Goal: Task Accomplishment & Management: Complete application form

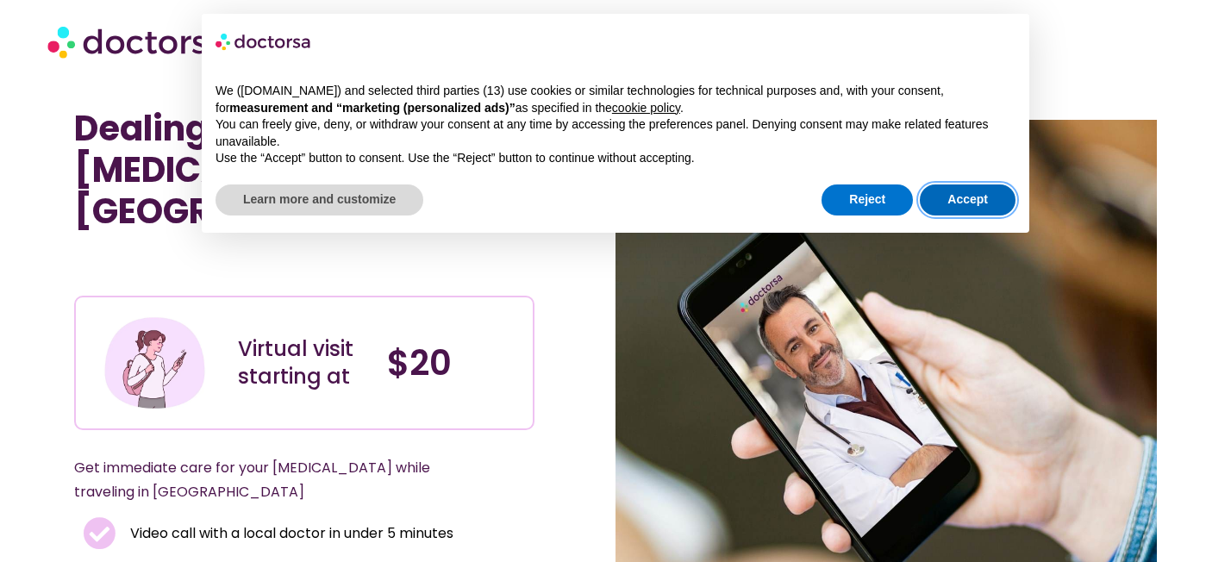
click at [974, 199] on button "Accept" at bounding box center [968, 199] width 96 height 31
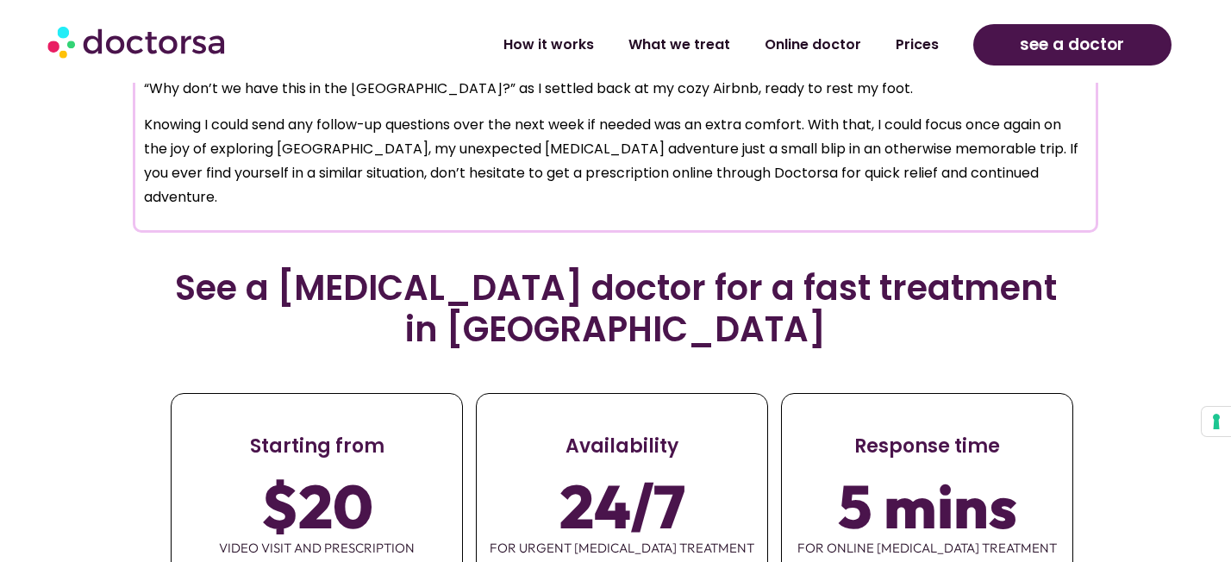
scroll to position [1895, 0]
click at [696, 41] on link "What we treat" at bounding box center [679, 38] width 136 height 40
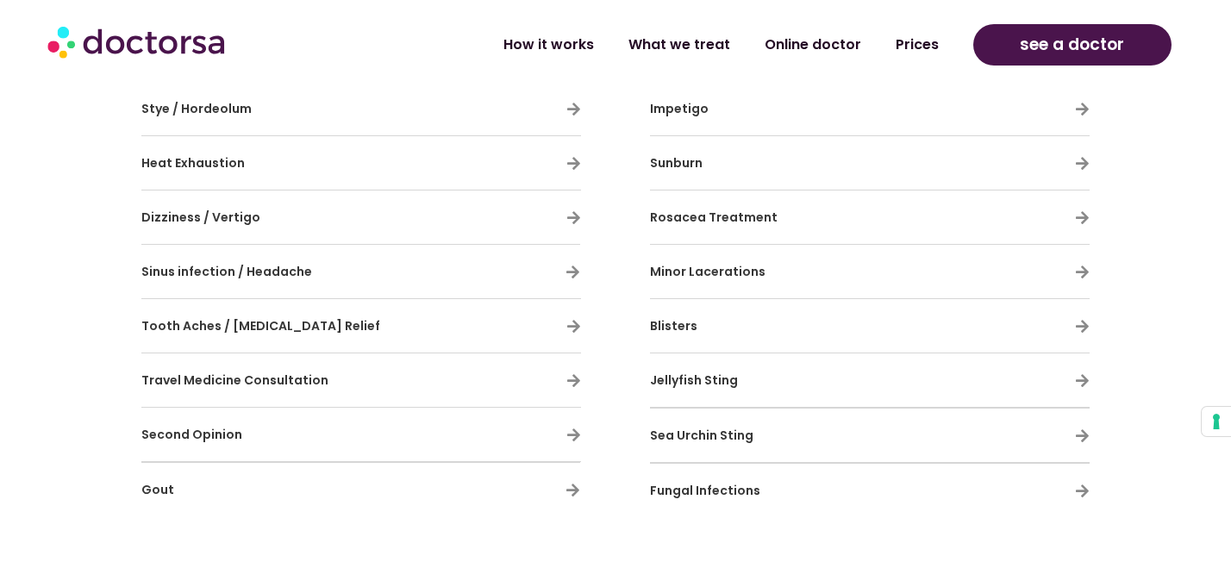
scroll to position [1540, 0]
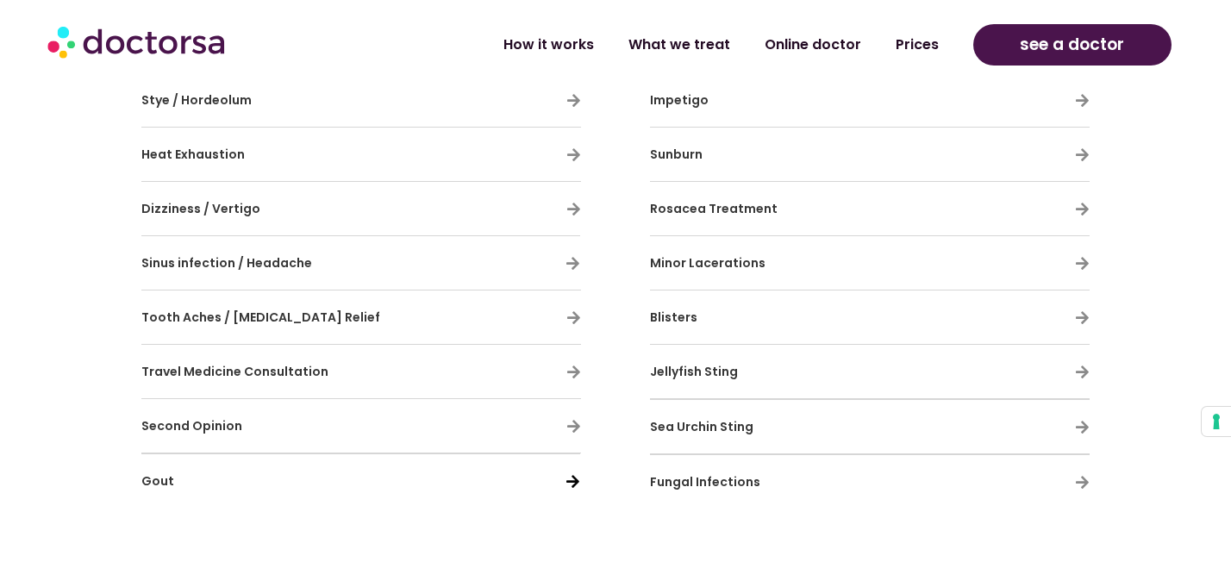
click at [566, 477] on icon at bounding box center [572, 481] width 15 height 15
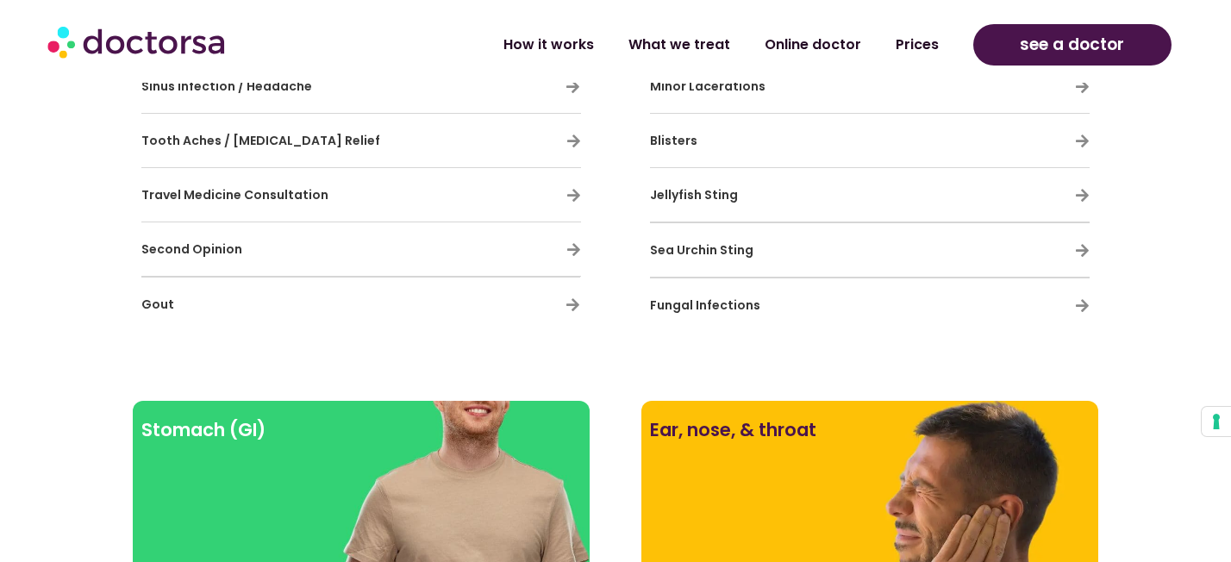
scroll to position [1645, 0]
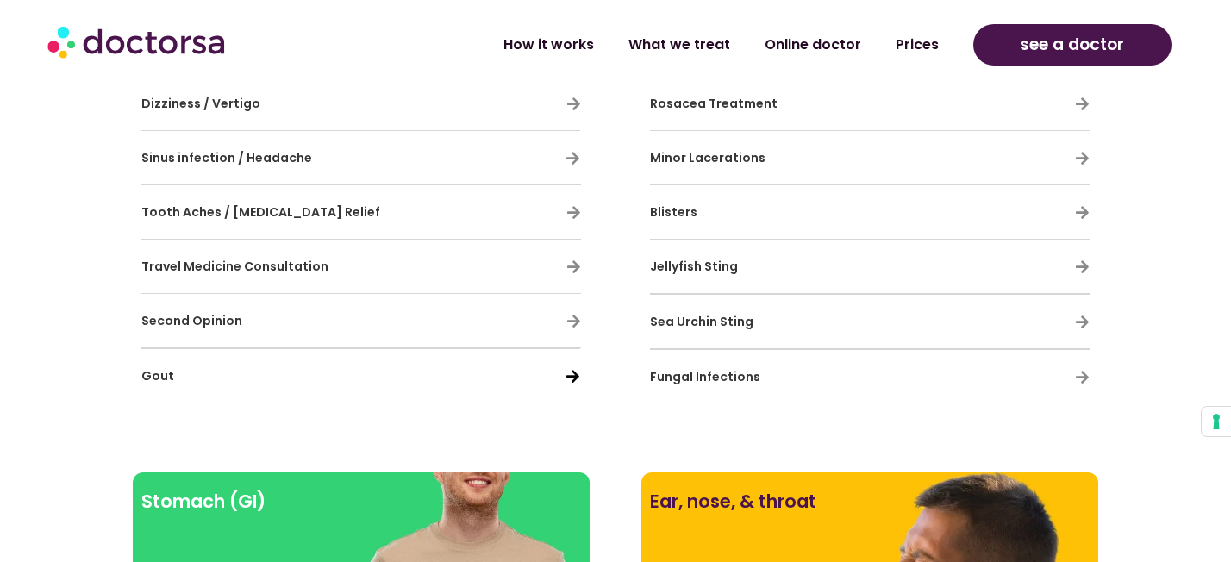
click at [571, 373] on icon at bounding box center [572, 376] width 15 height 15
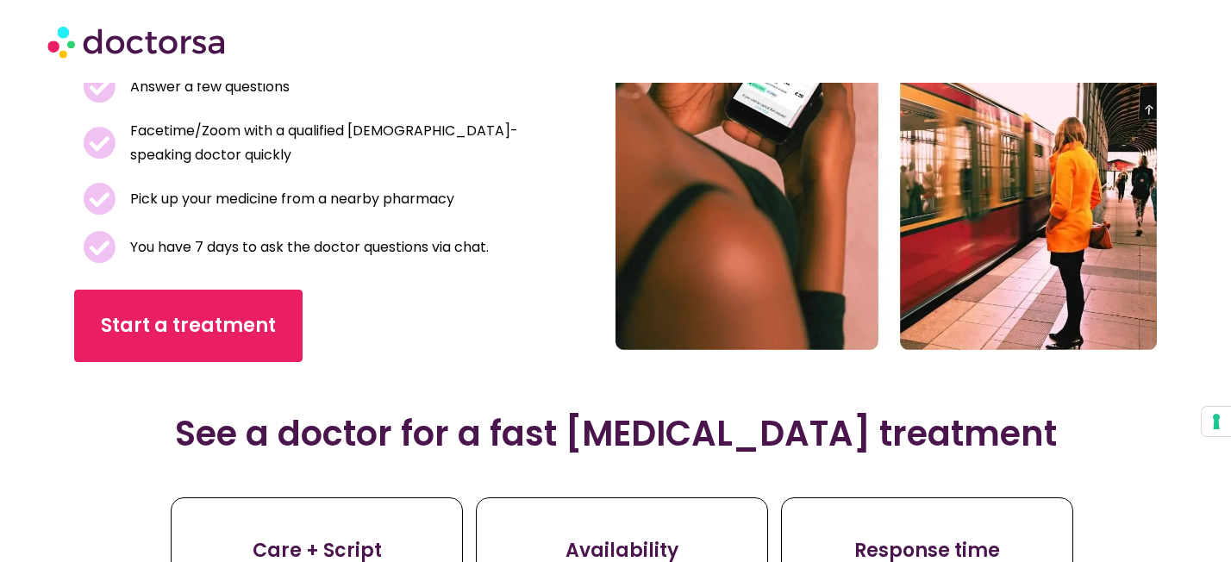
scroll to position [352, 0]
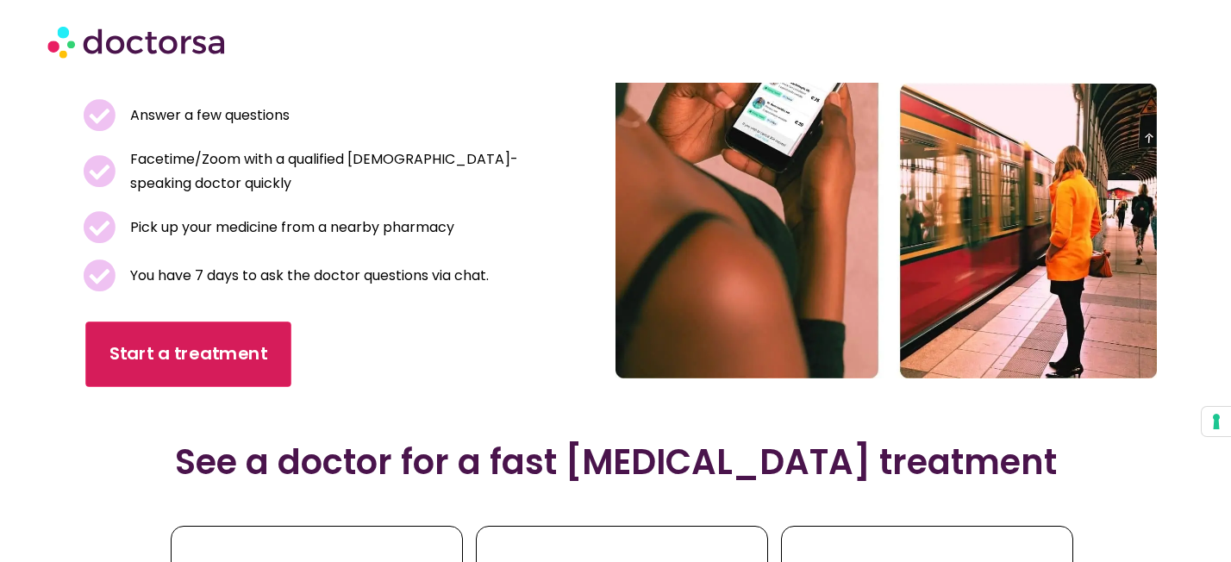
click at [187, 362] on span "Start a treatment" at bounding box center [188, 354] width 158 height 25
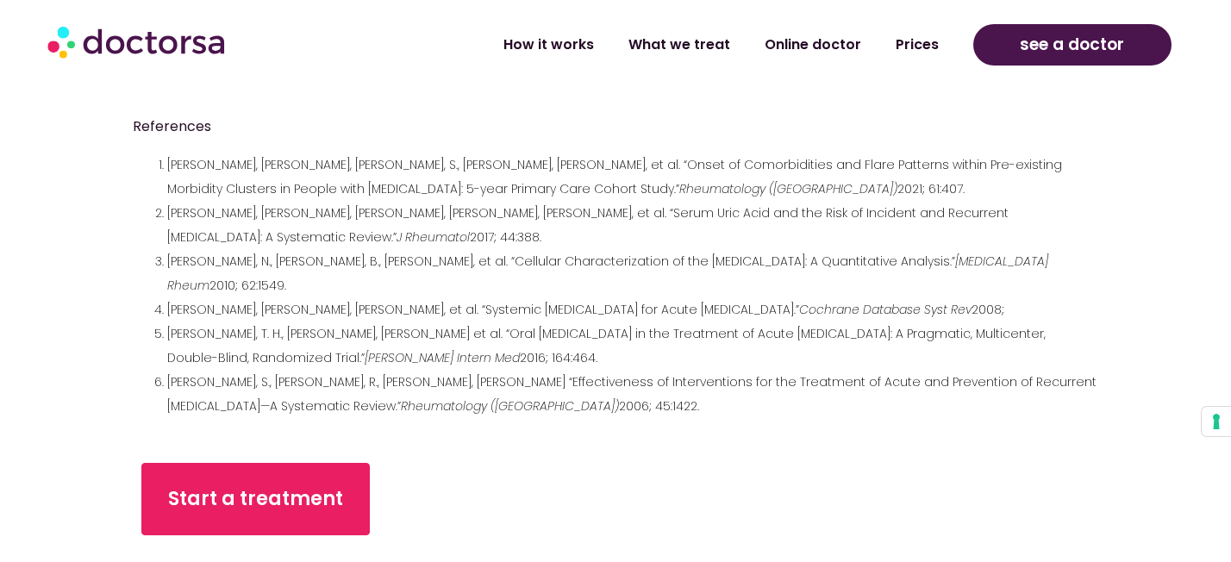
scroll to position [7145, 0]
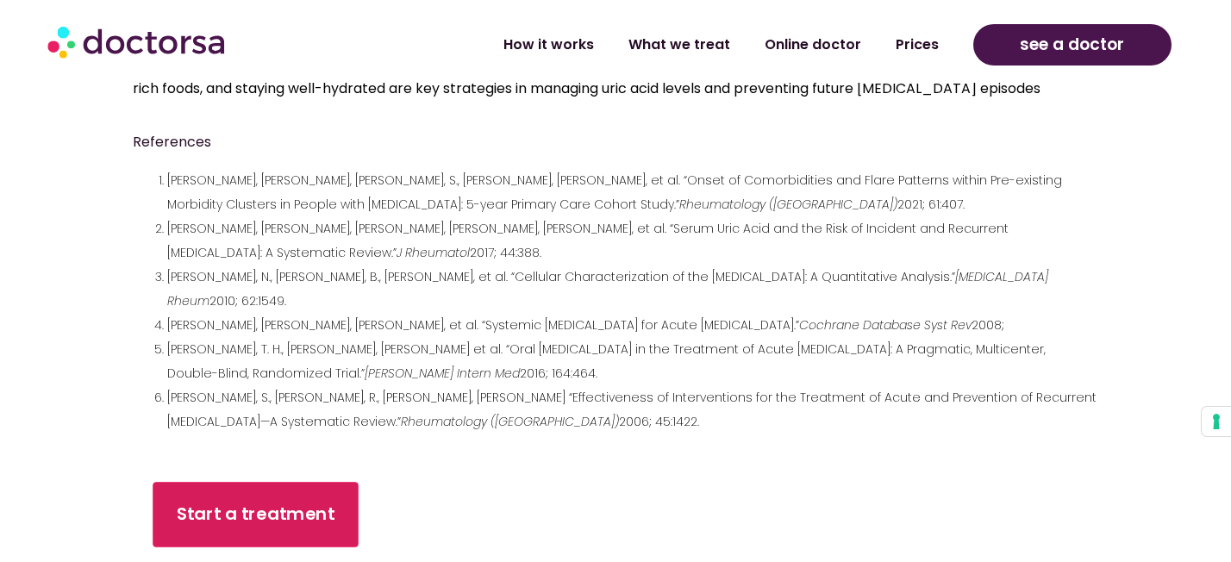
click at [292, 502] on span "Start a treatment" at bounding box center [256, 514] width 158 height 25
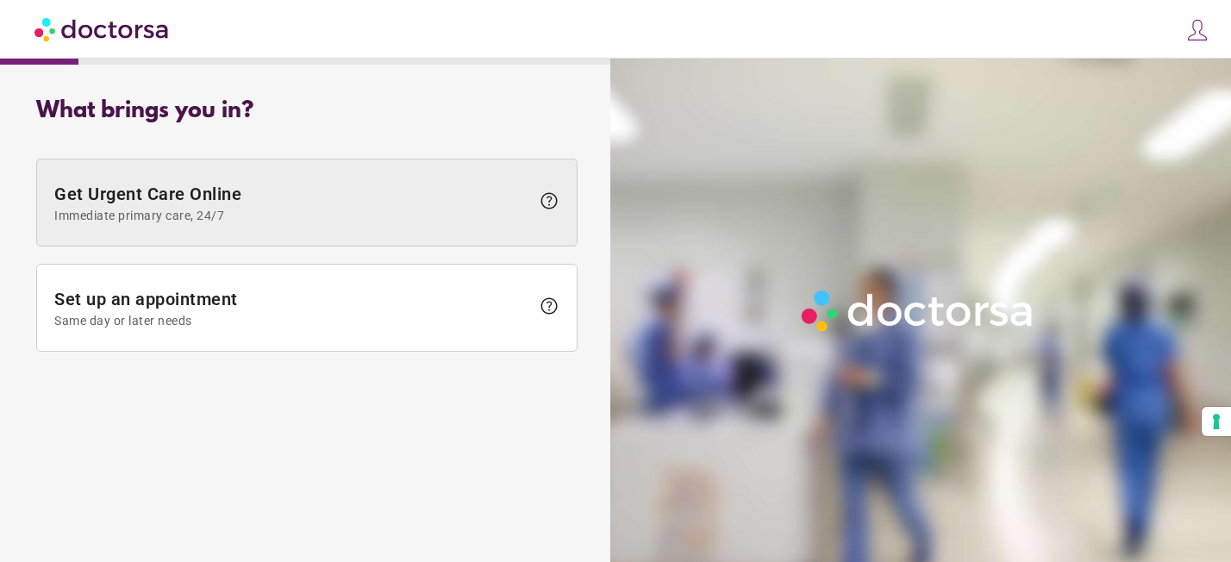
click at [409, 182] on span at bounding box center [306, 202] width 539 height 86
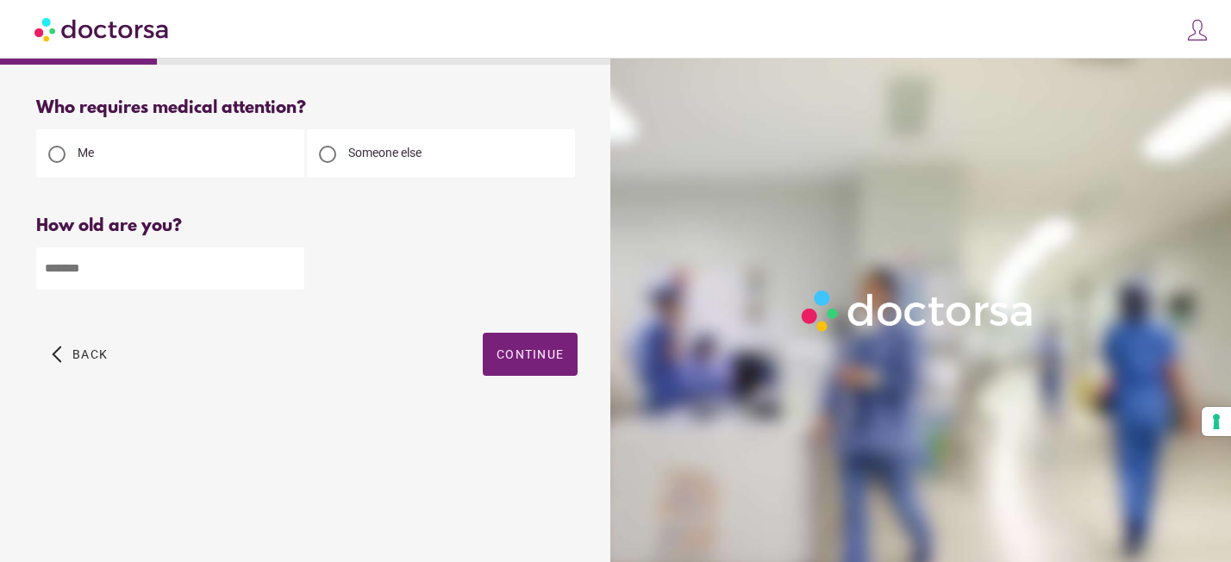
click at [324, 153] on div at bounding box center [327, 154] width 17 height 17
click at [94, 265] on input "number" at bounding box center [170, 268] width 268 height 42
type input "**"
click at [531, 351] on span "Continue" at bounding box center [529, 354] width 67 height 14
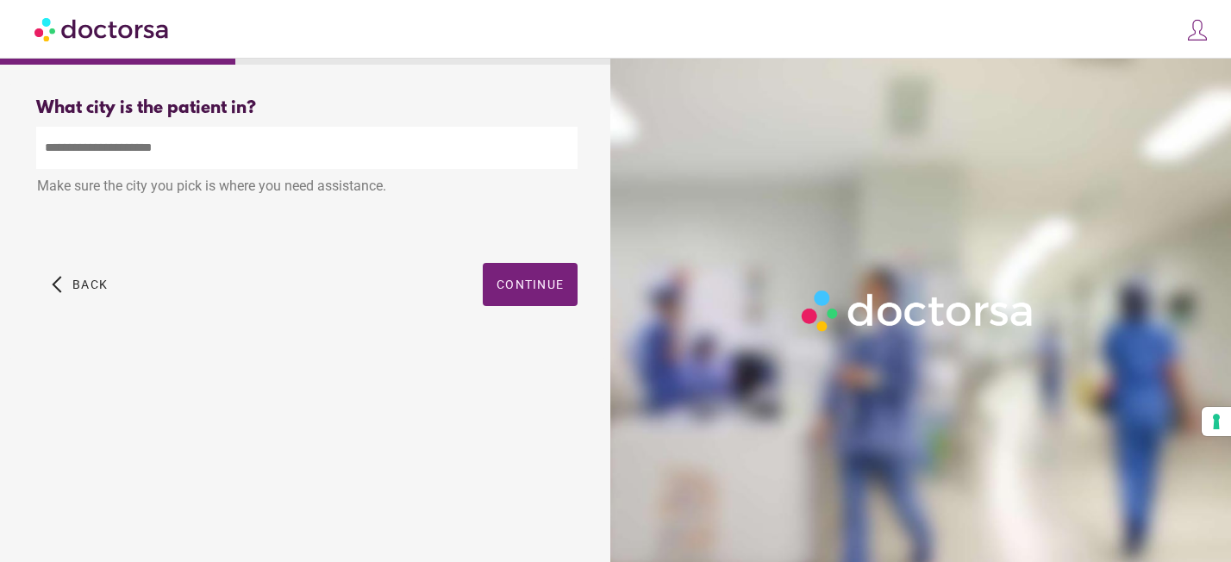
click at [67, 151] on input "text" at bounding box center [306, 148] width 541 height 42
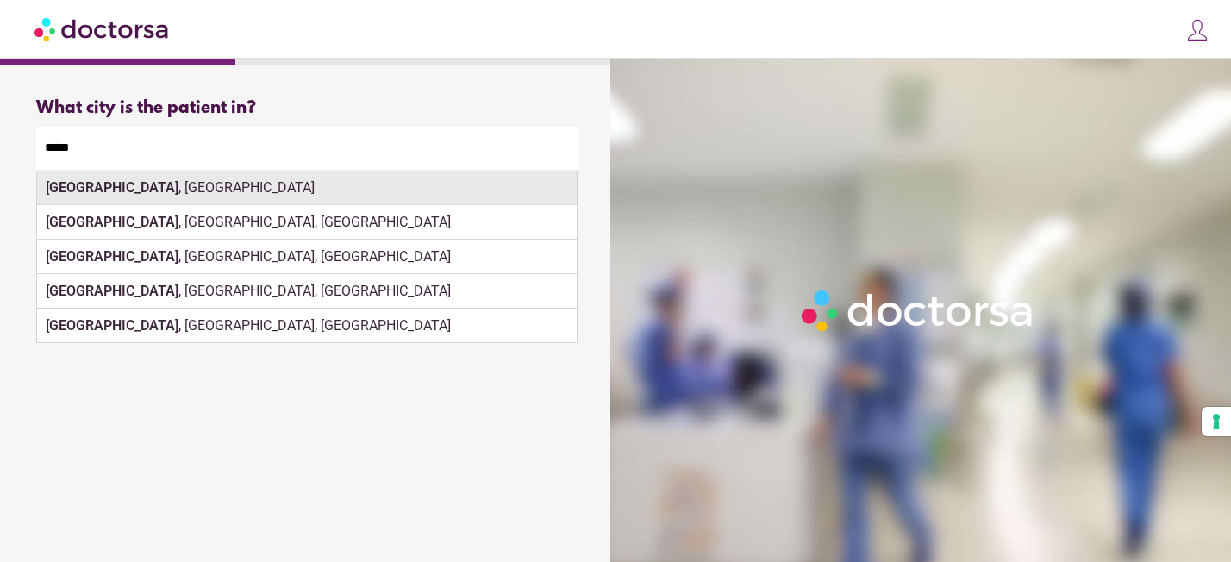
click at [117, 190] on div "Paris , France" at bounding box center [306, 188] width 539 height 34
type input "**********"
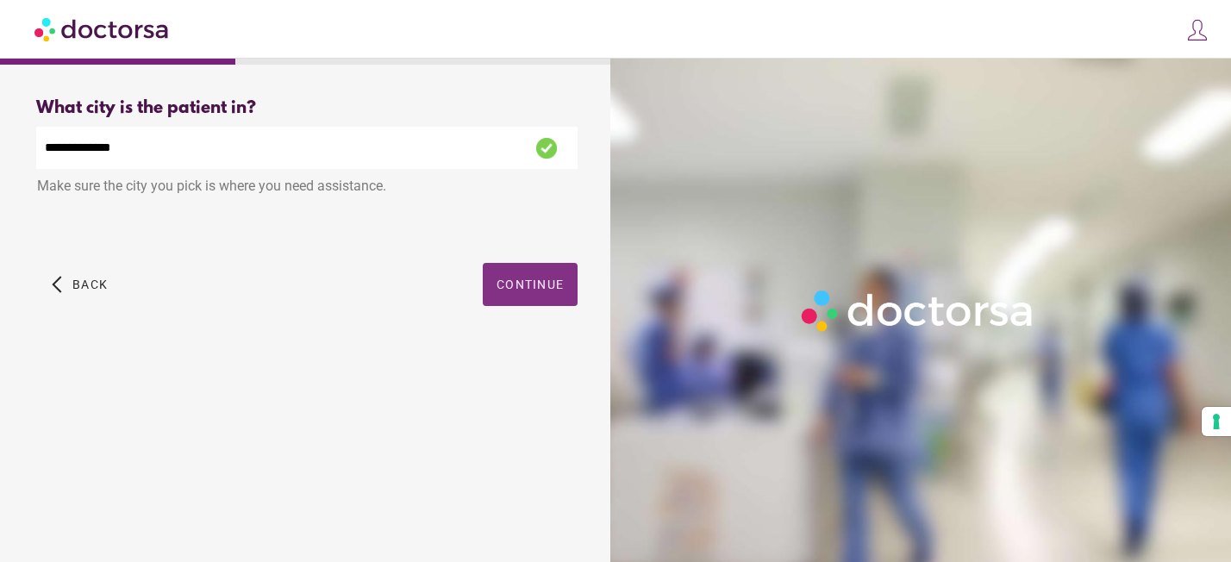
click at [527, 285] on span "Continue" at bounding box center [529, 284] width 67 height 14
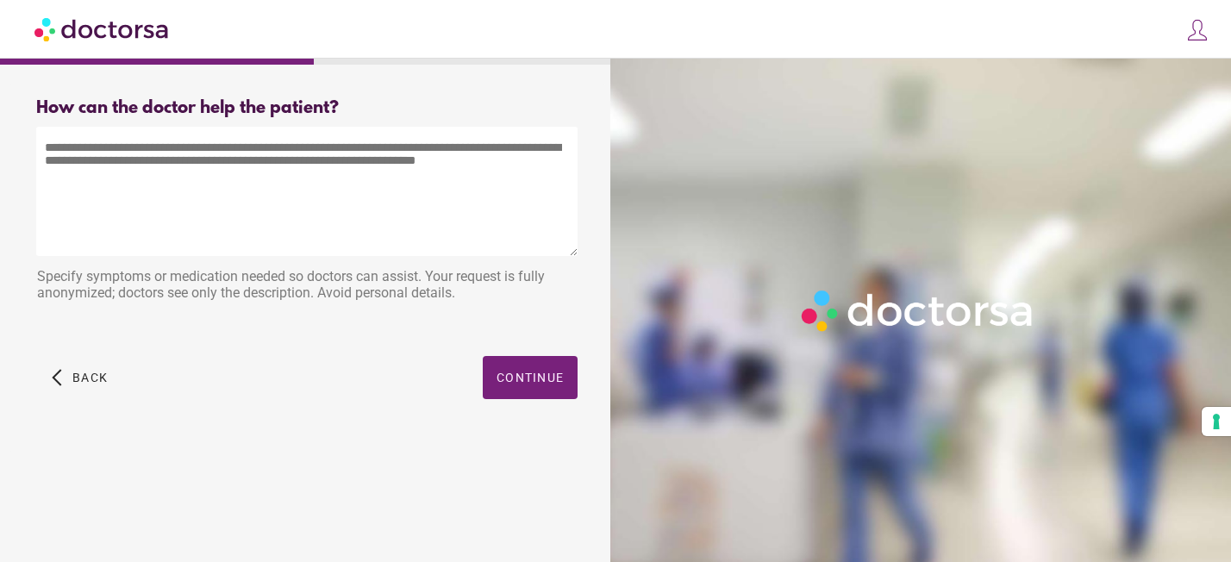
click at [50, 157] on textarea at bounding box center [306, 191] width 541 height 129
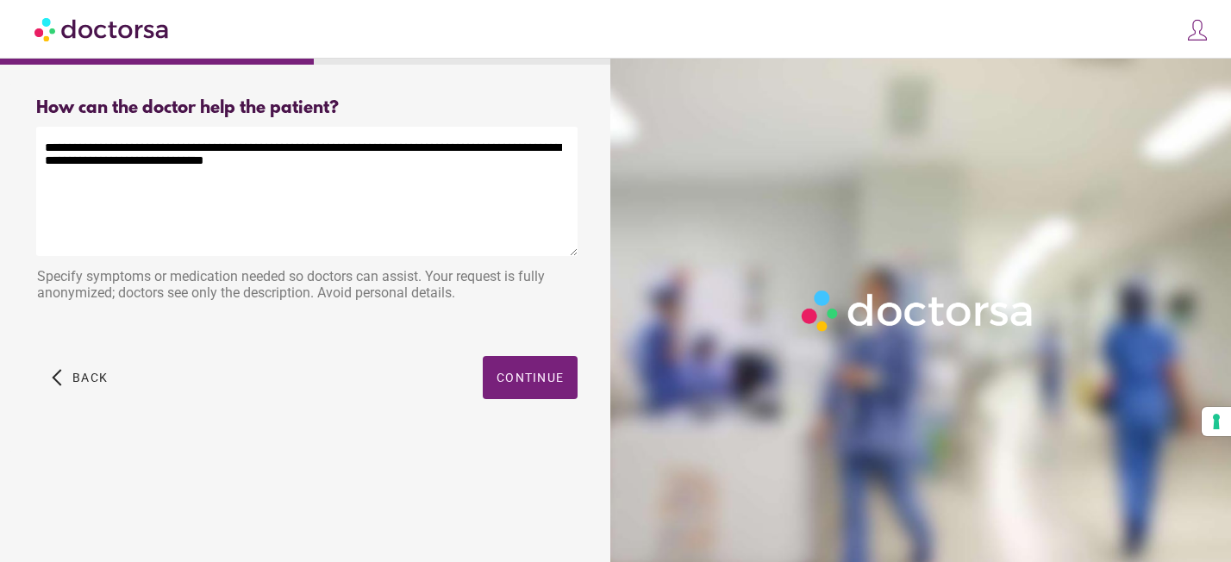
click at [189, 140] on textarea "**********" at bounding box center [306, 191] width 541 height 129
click at [228, 167] on textarea "**********" at bounding box center [306, 191] width 541 height 129
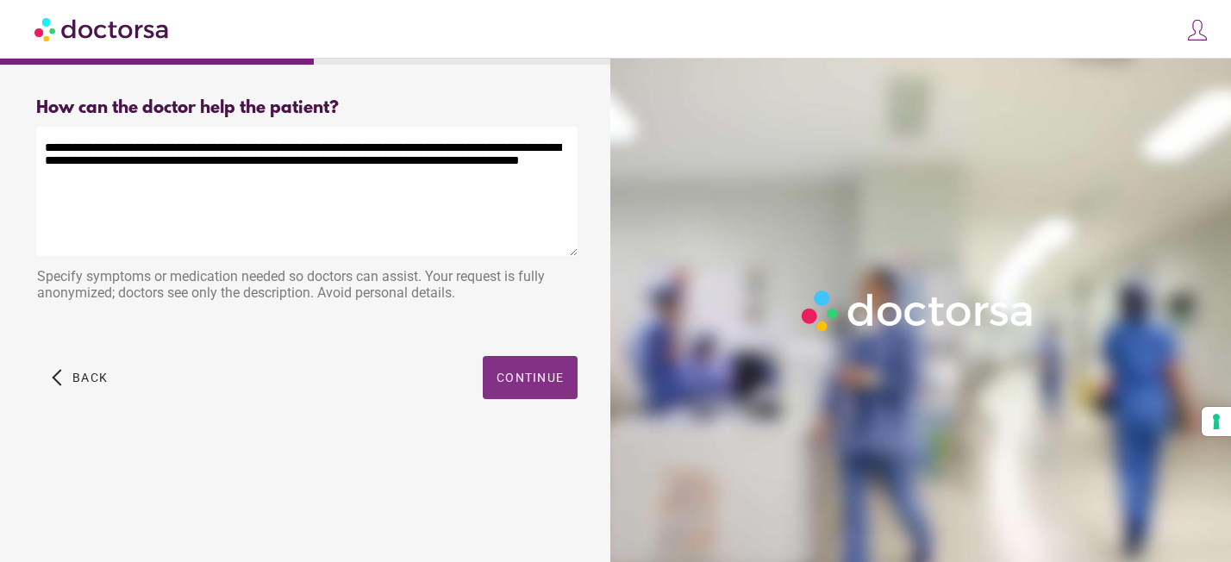
type textarea "**********"
click at [532, 381] on span "Continue" at bounding box center [529, 378] width 67 height 14
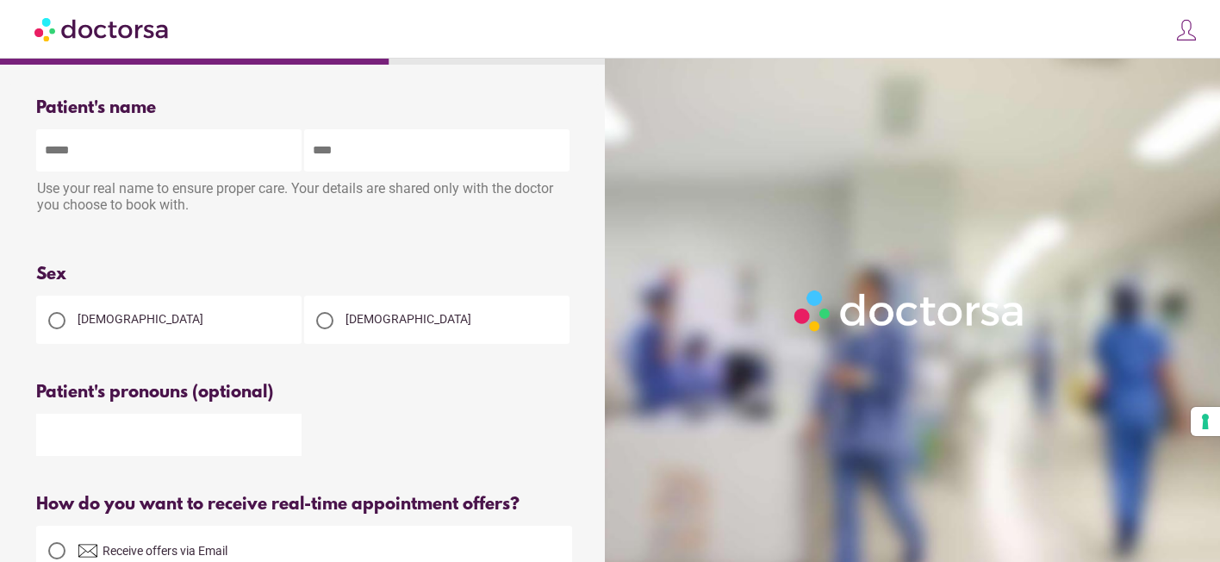
click at [106, 150] on input "text" at bounding box center [168, 150] width 265 height 42
type input "*******"
type input "****"
click at [223, 239] on div "Please enter patient's first and last name" at bounding box center [304, 237] width 536 height 15
click at [321, 325] on div at bounding box center [324, 320] width 17 height 17
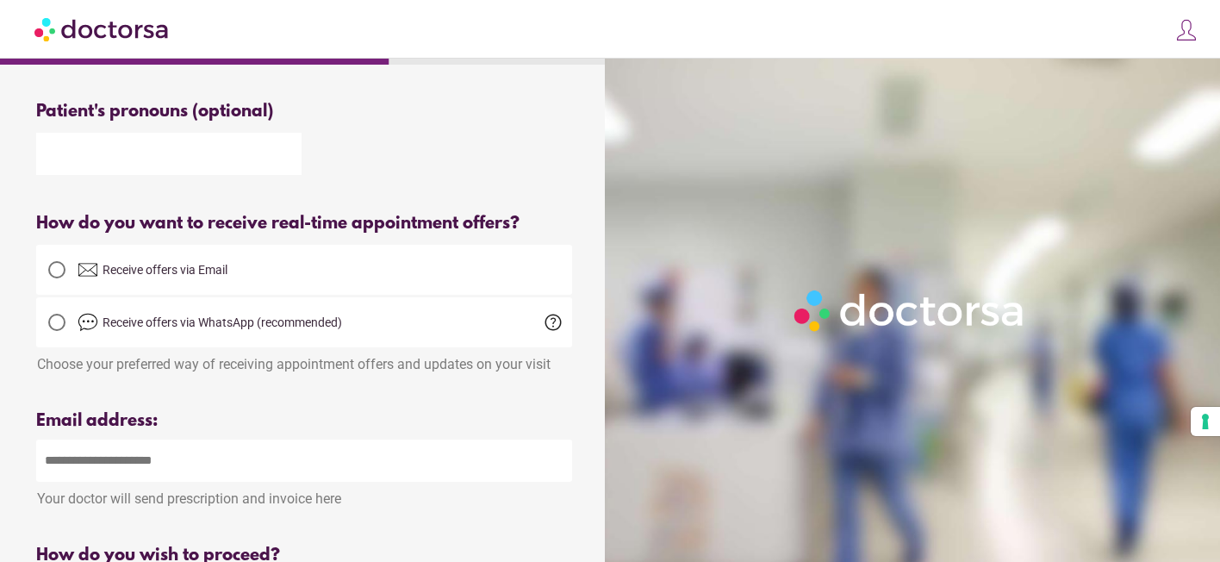
scroll to position [284, 0]
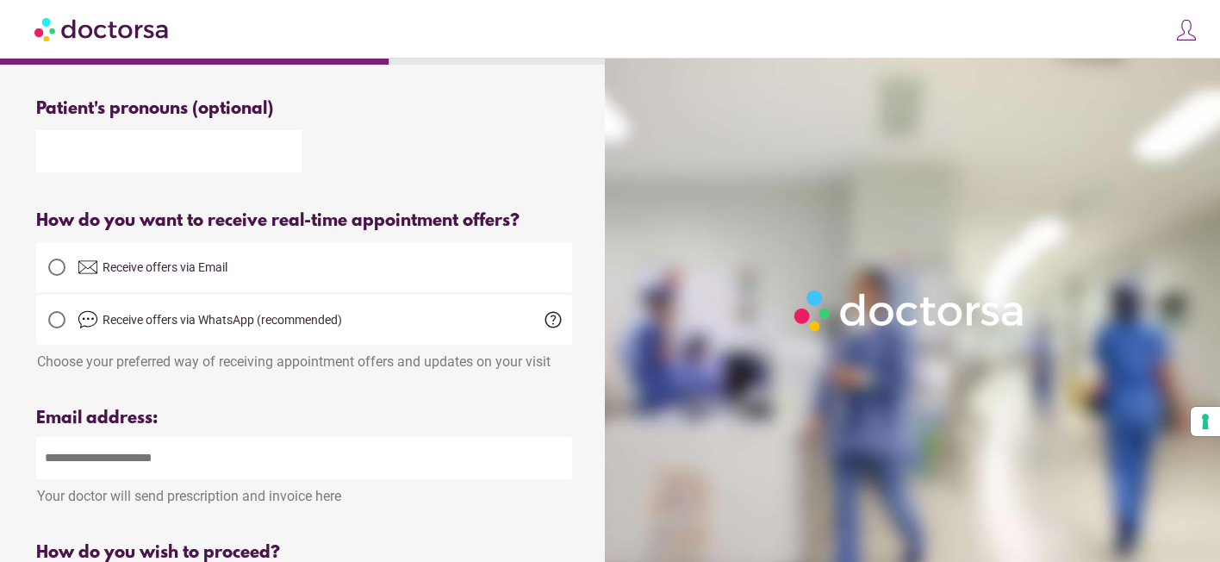
click at [58, 265] on div at bounding box center [56, 267] width 17 height 17
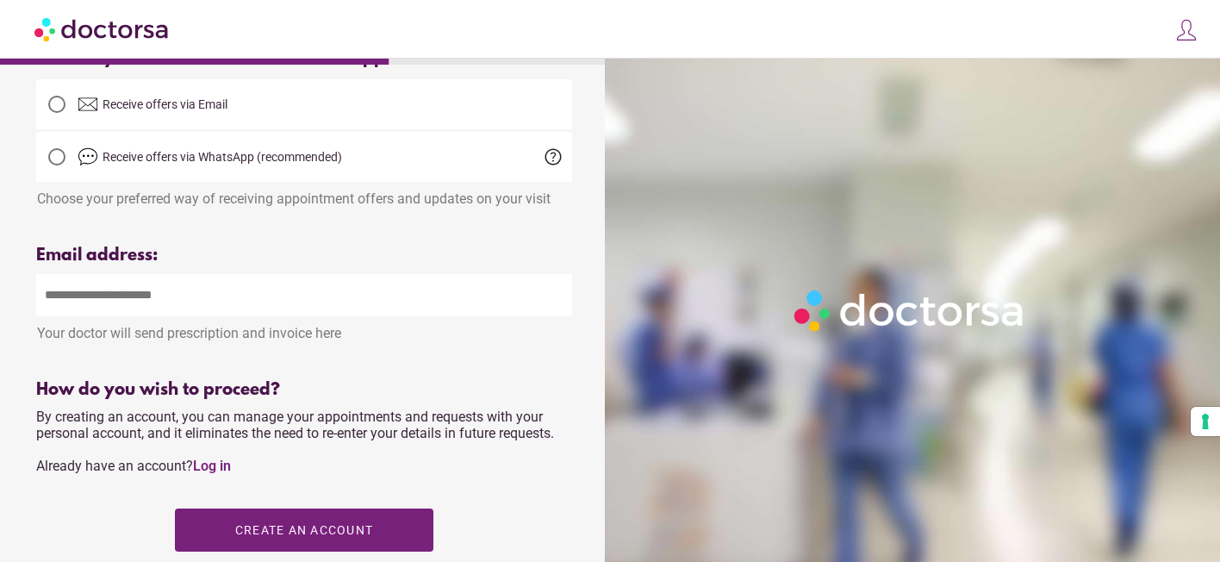
scroll to position [452, 0]
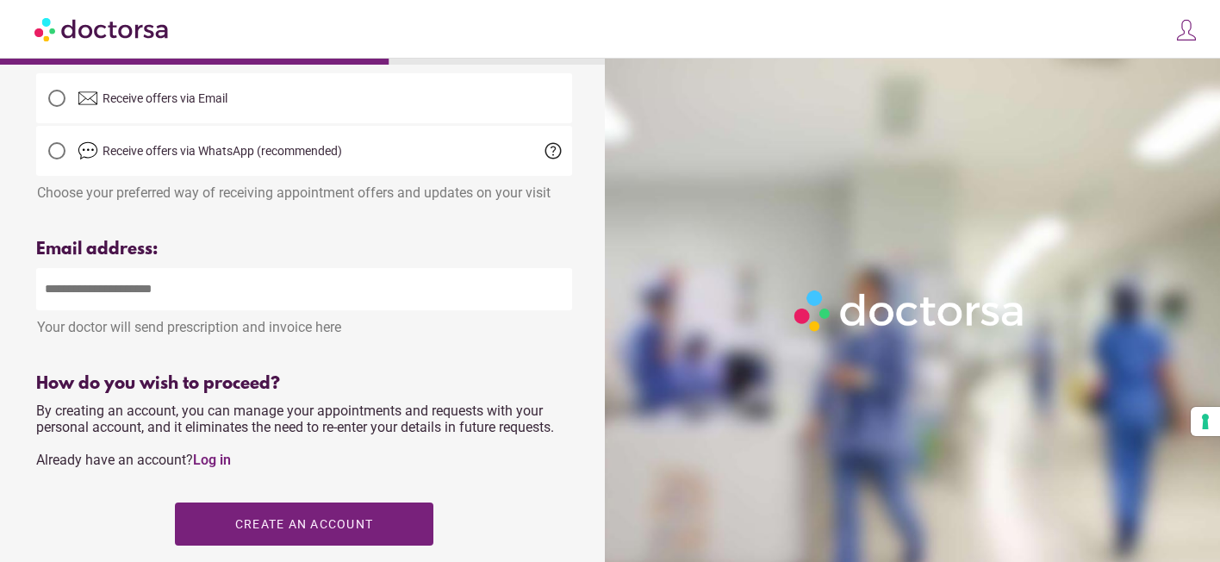
click at [102, 295] on input "email" at bounding box center [304, 289] width 536 height 42
type input "**********"
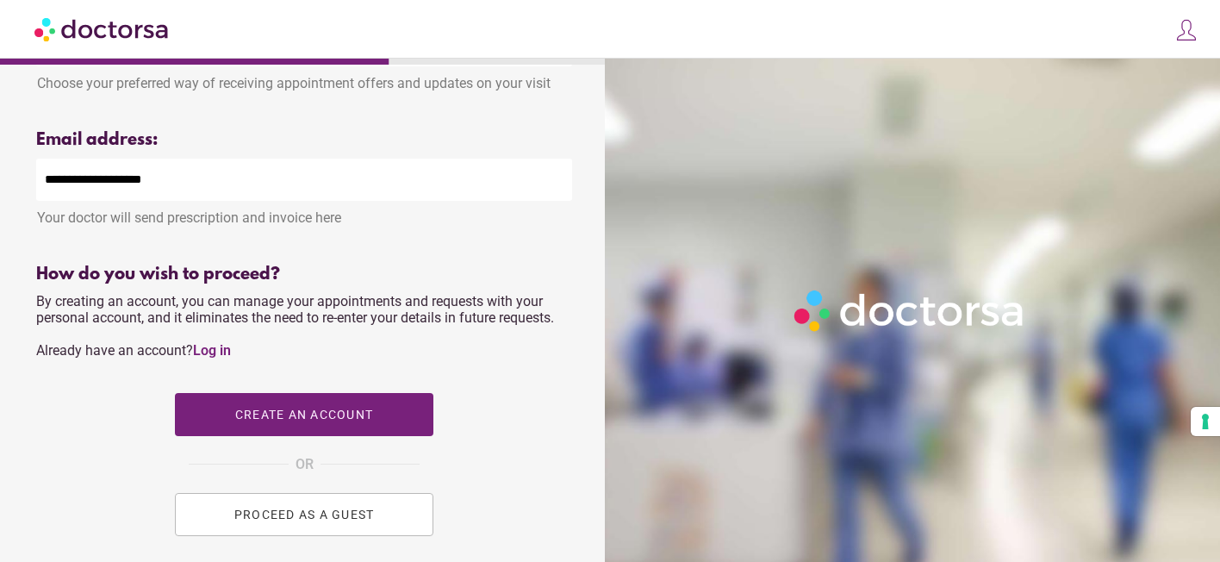
scroll to position [564, 0]
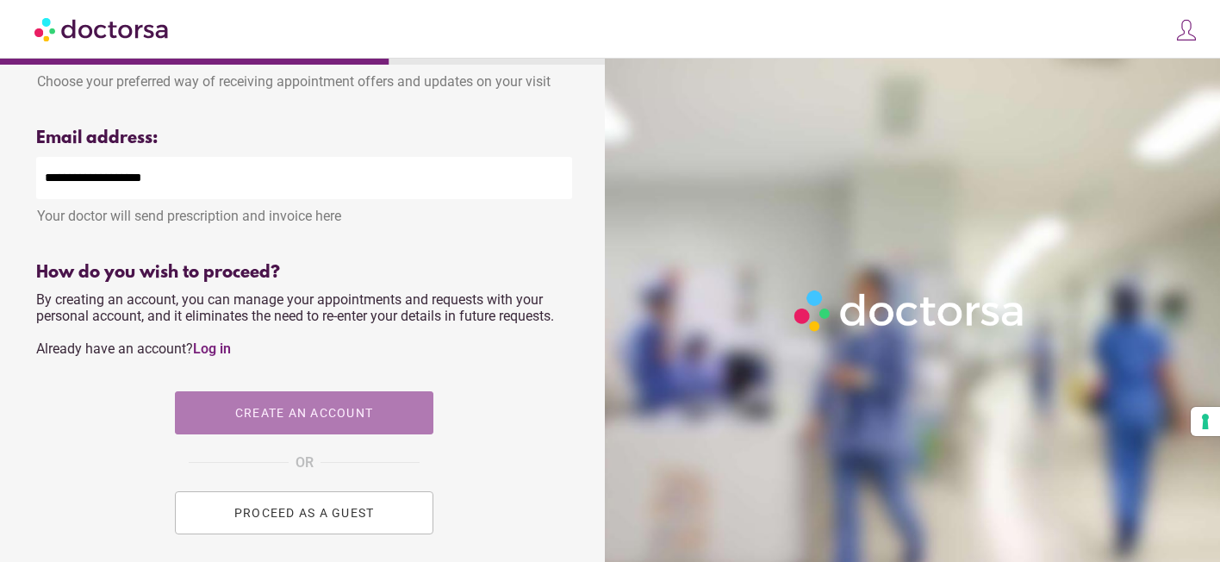
click at [319, 414] on span "Create an account" at bounding box center [304, 413] width 138 height 14
type input "**********"
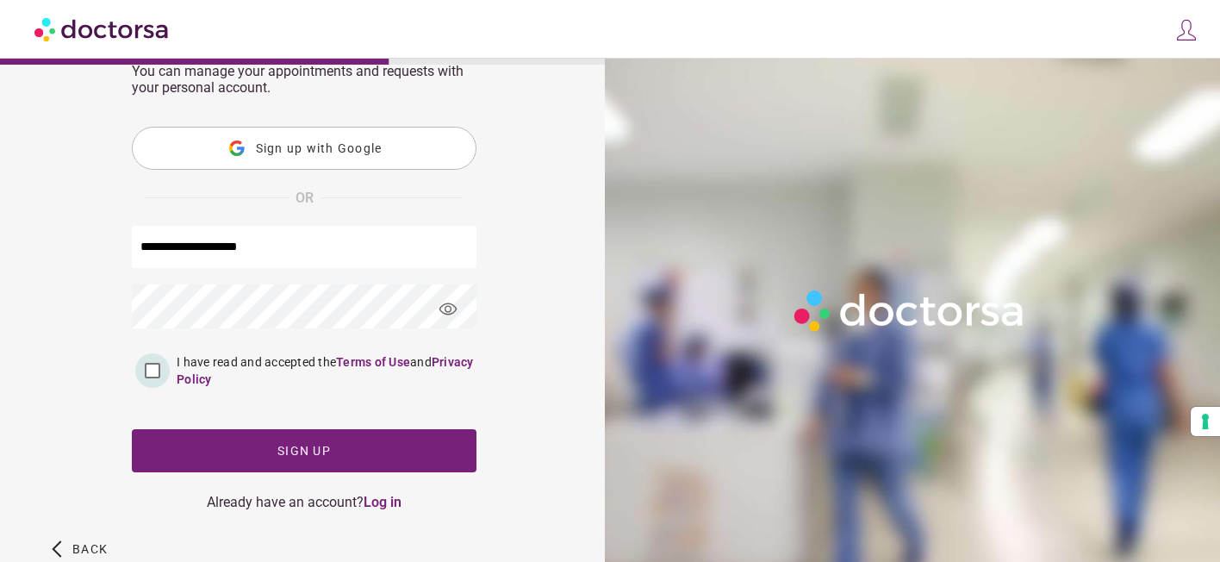
scroll to position [157, 0]
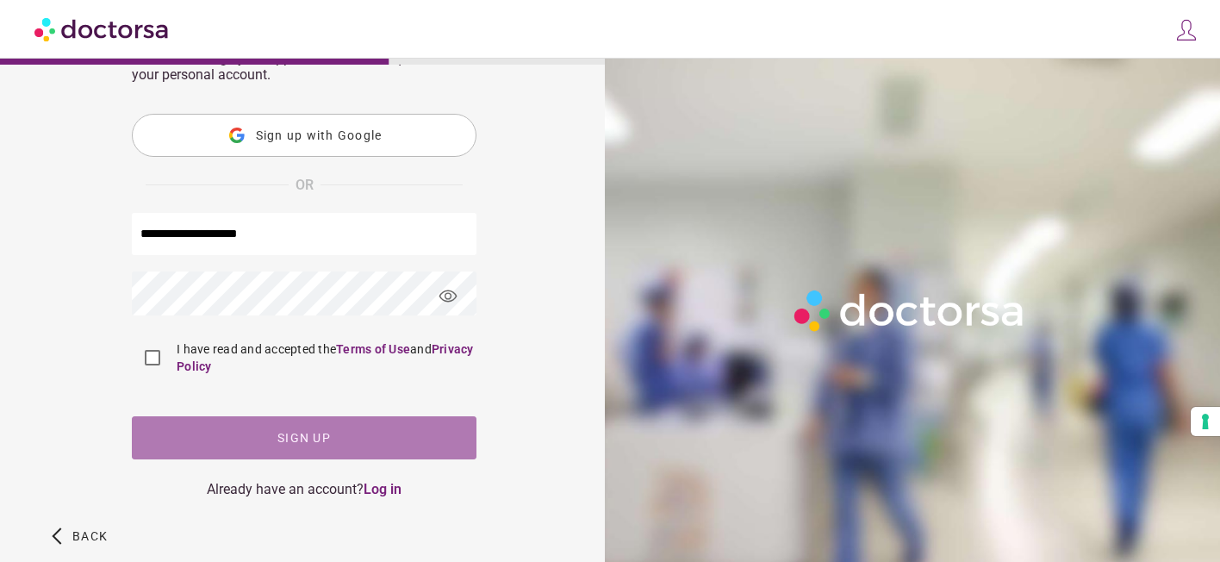
click at [290, 440] on span "Sign up" at bounding box center [303, 438] width 53 height 14
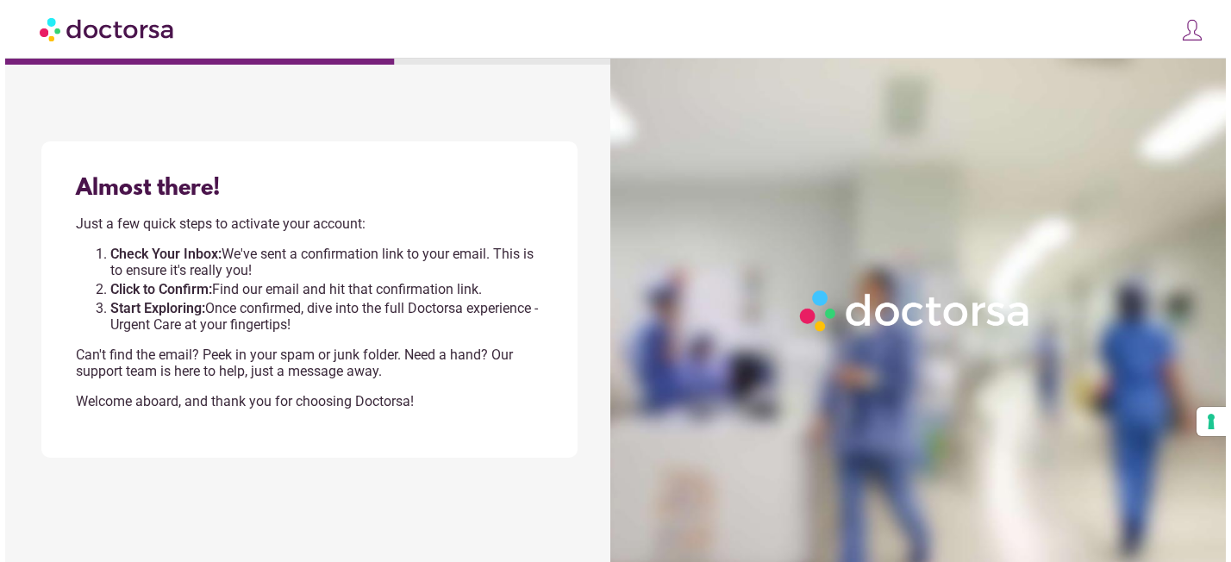
scroll to position [0, 0]
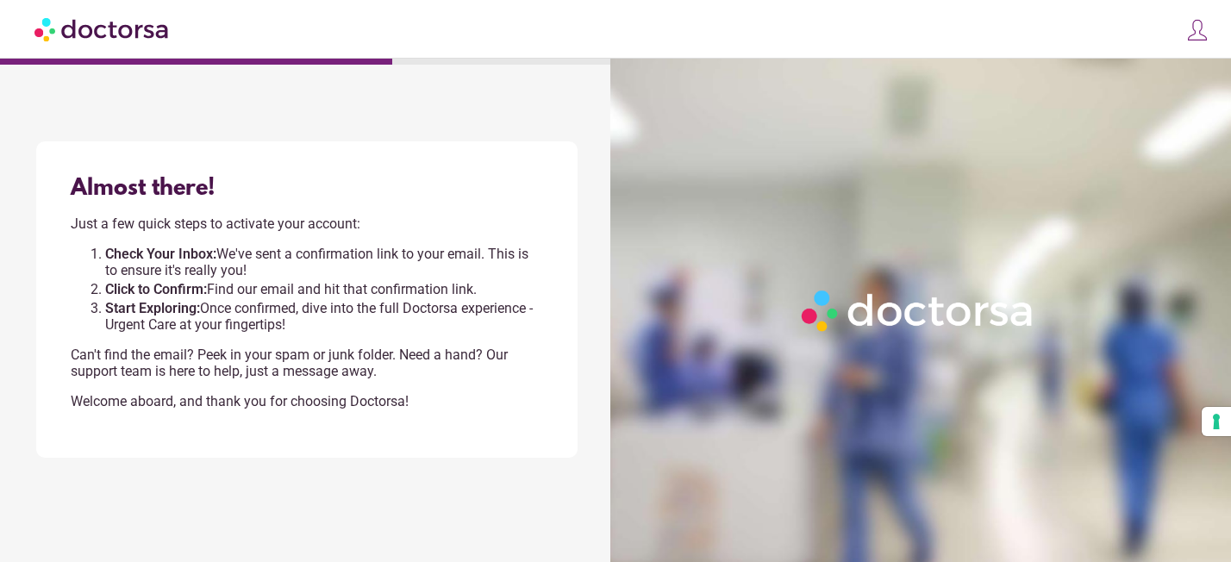
click at [132, 26] on img at bounding box center [102, 28] width 136 height 39
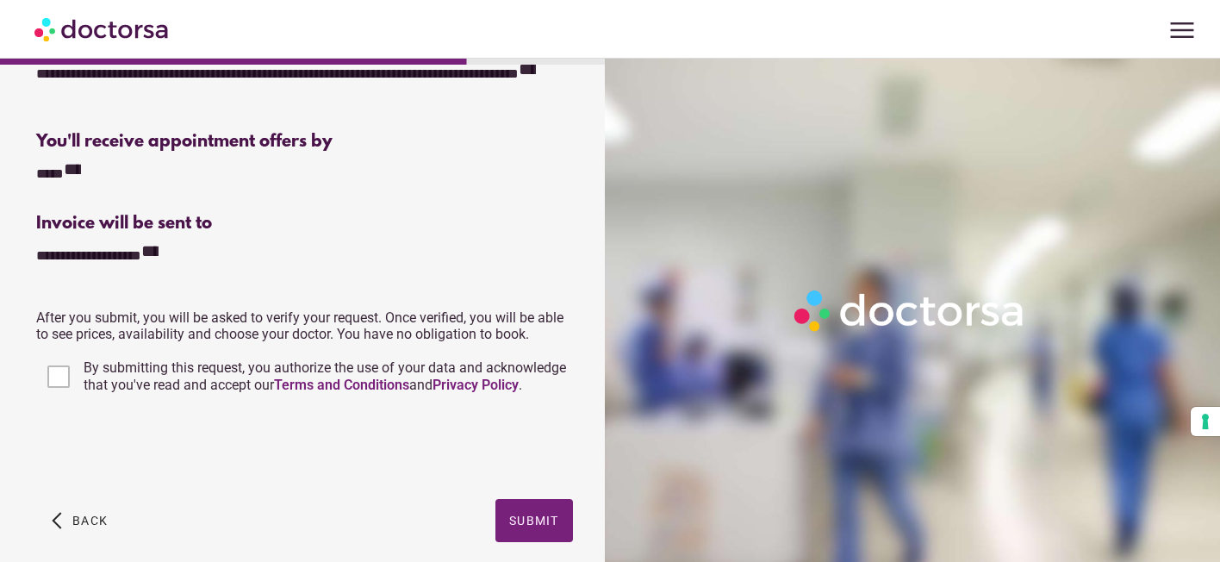
scroll to position [457, 0]
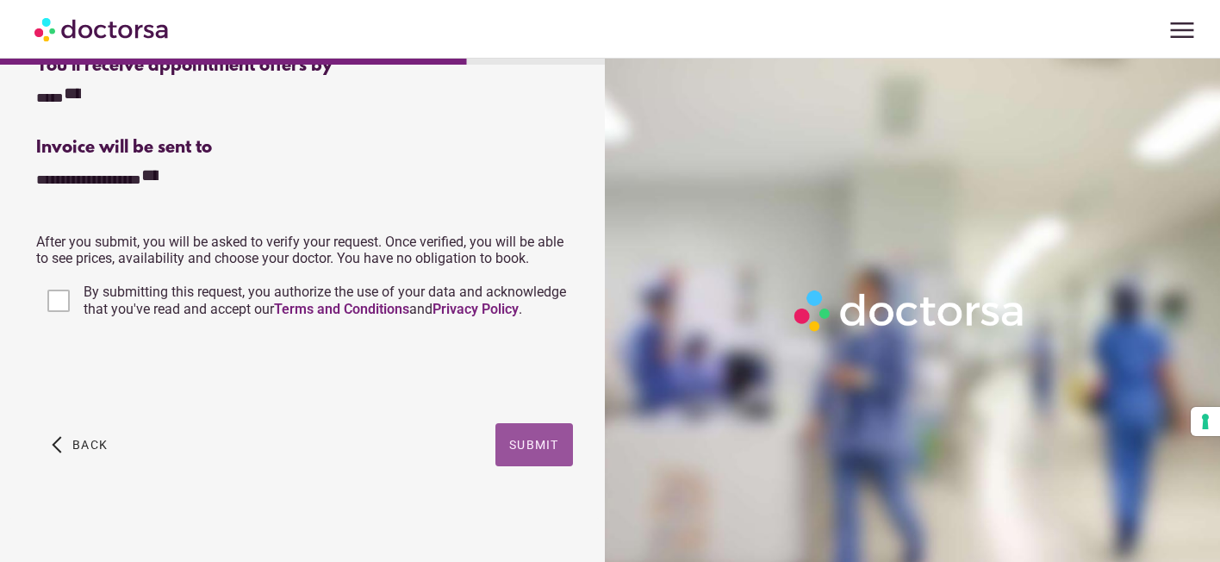
click at [536, 448] on span "Submit" at bounding box center [534, 445] width 50 height 14
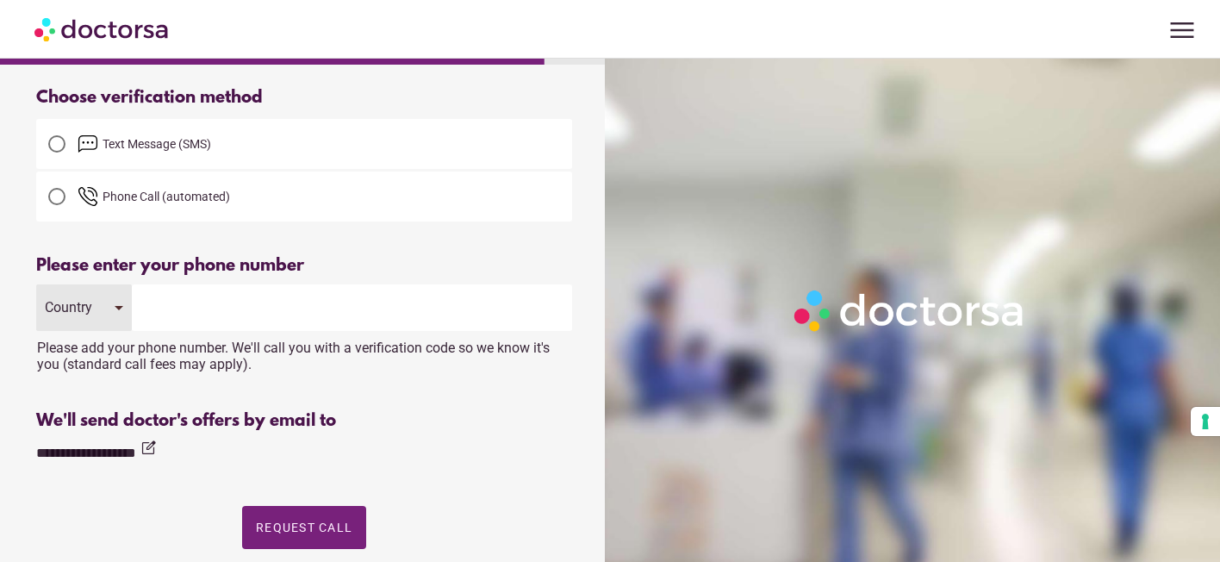
scroll to position [56, 0]
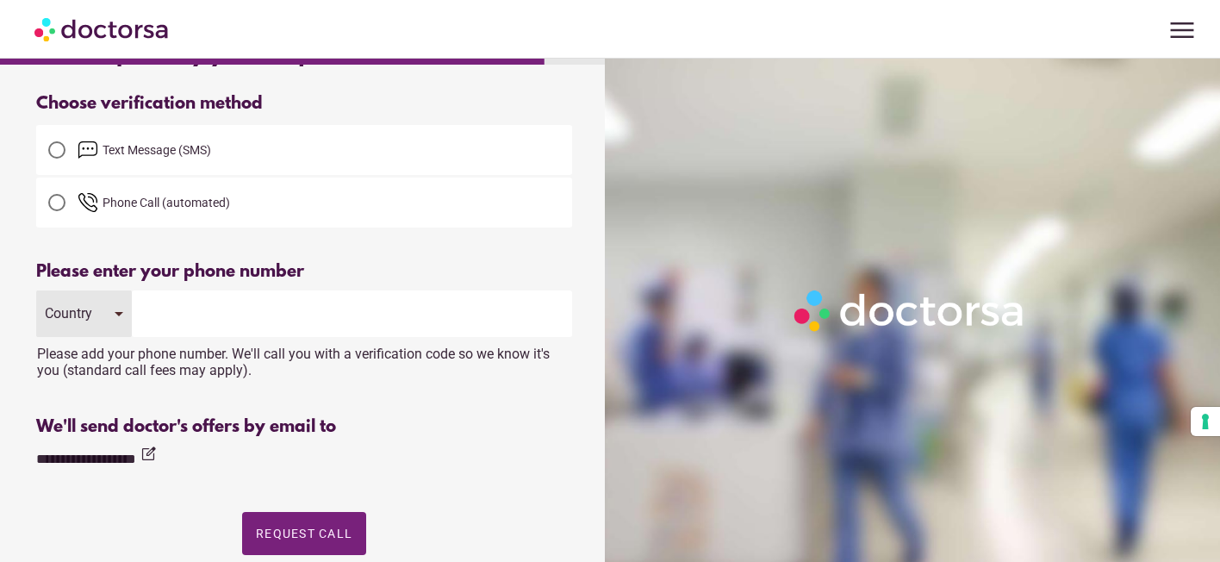
click at [57, 147] on div at bounding box center [56, 149] width 17 height 17
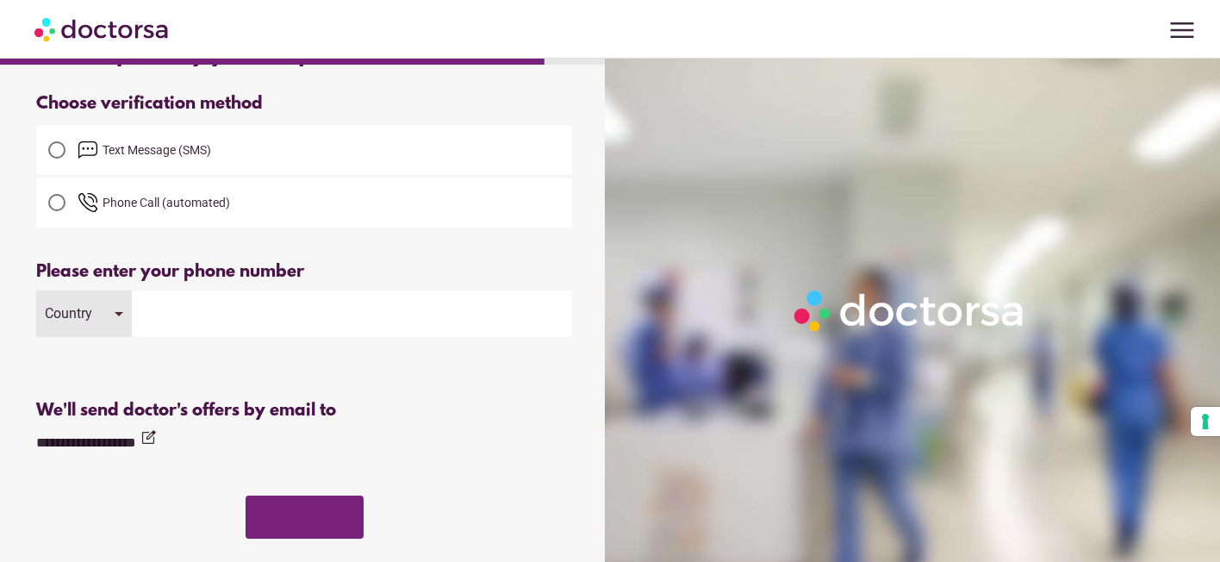
scroll to position [0, 0]
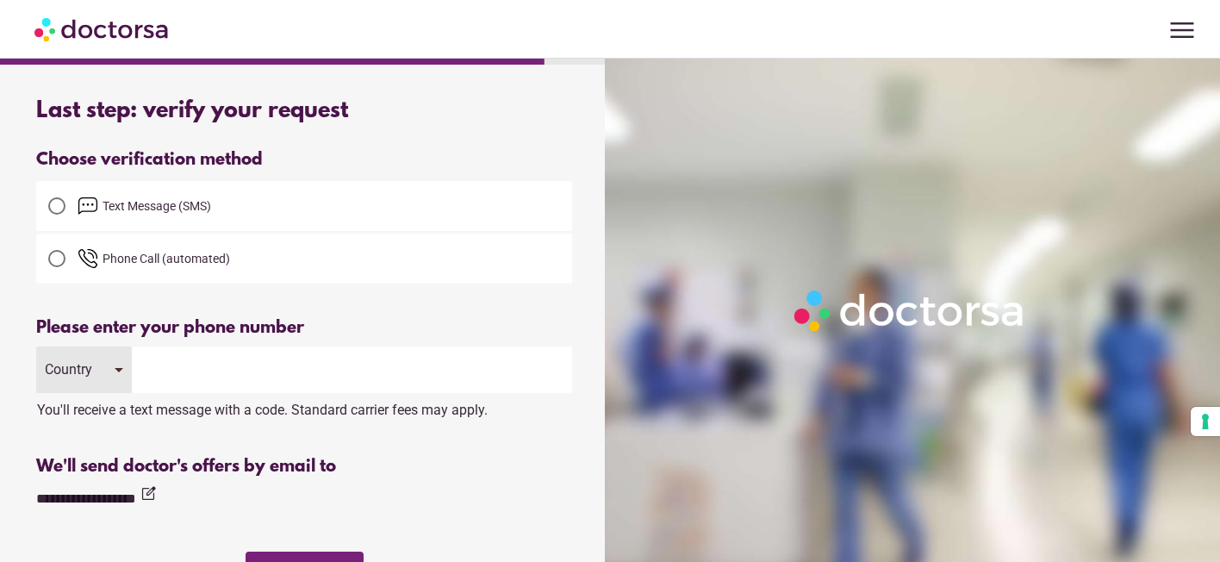
click at [123, 371] on div "Country" at bounding box center [84, 369] width 96 height 47
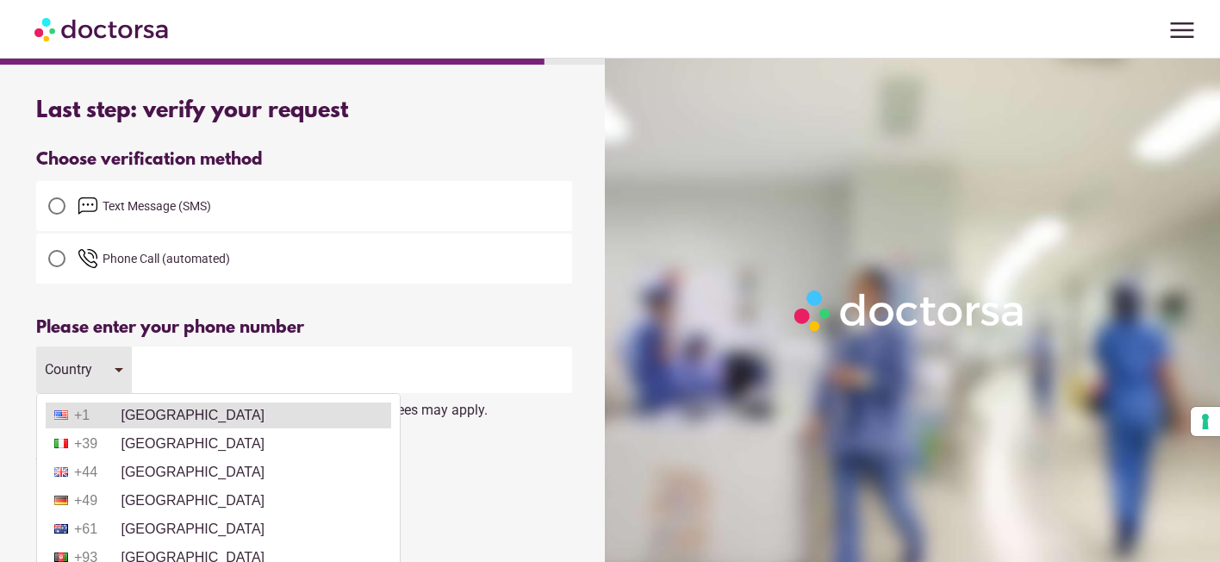
click at [133, 411] on li "+1 [GEOGRAPHIC_DATA]" at bounding box center [219, 415] width 346 height 26
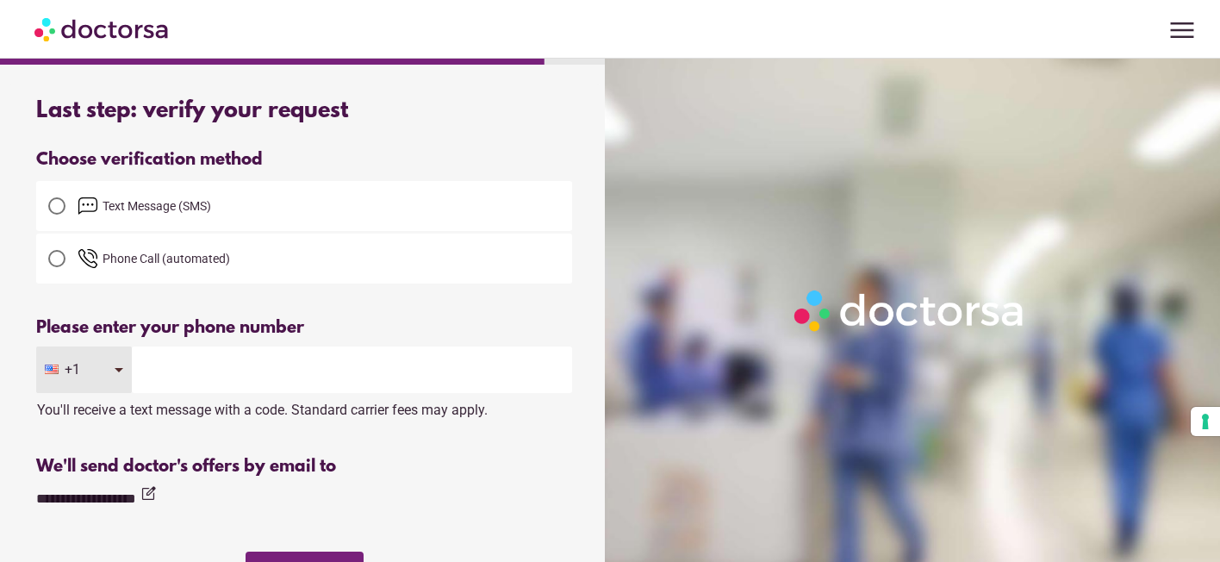
click at [158, 373] on input "tel" at bounding box center [352, 369] width 440 height 47
type input "**********"
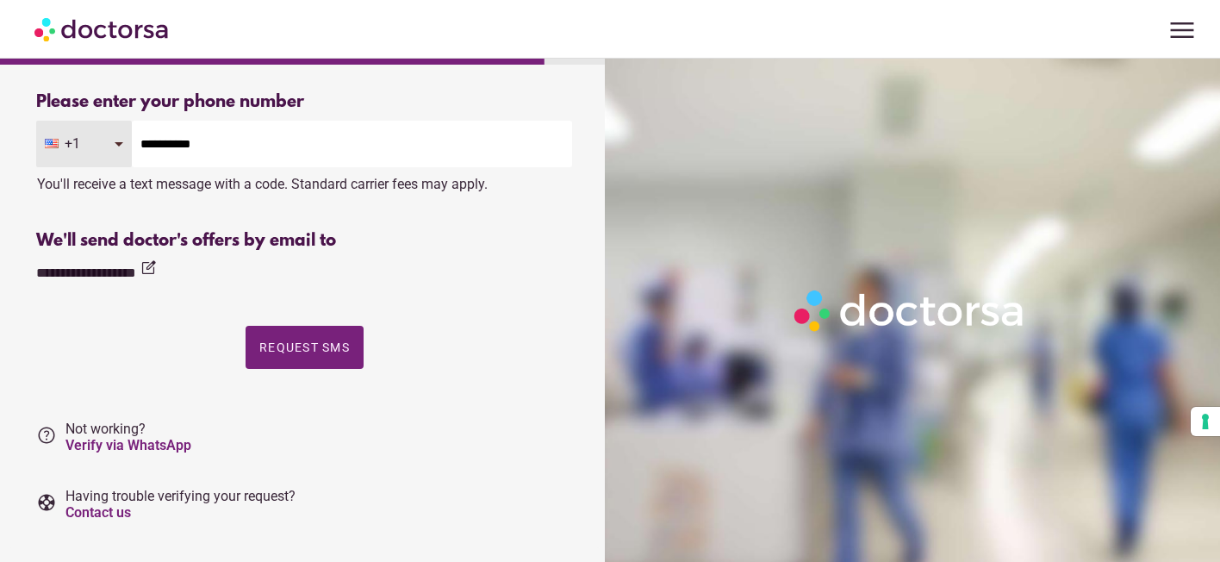
scroll to position [214, 0]
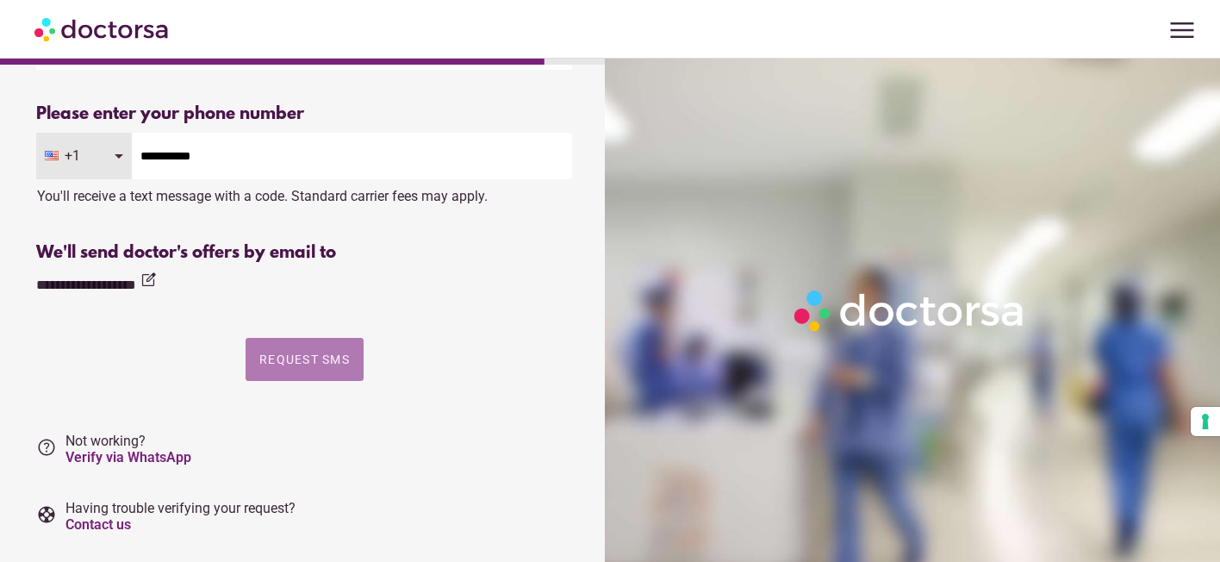
click at [314, 364] on span "Request SMS" at bounding box center [304, 359] width 90 height 14
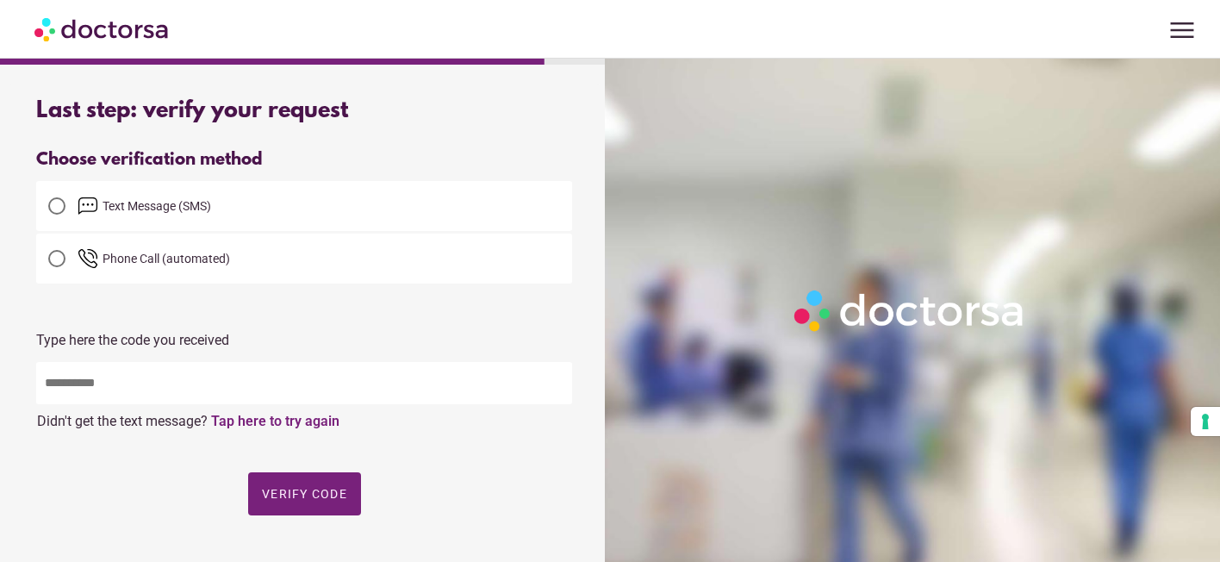
click at [53, 389] on input "text" at bounding box center [304, 383] width 536 height 42
type input "*****"
click at [289, 490] on span "Verify code" at bounding box center [304, 494] width 85 height 14
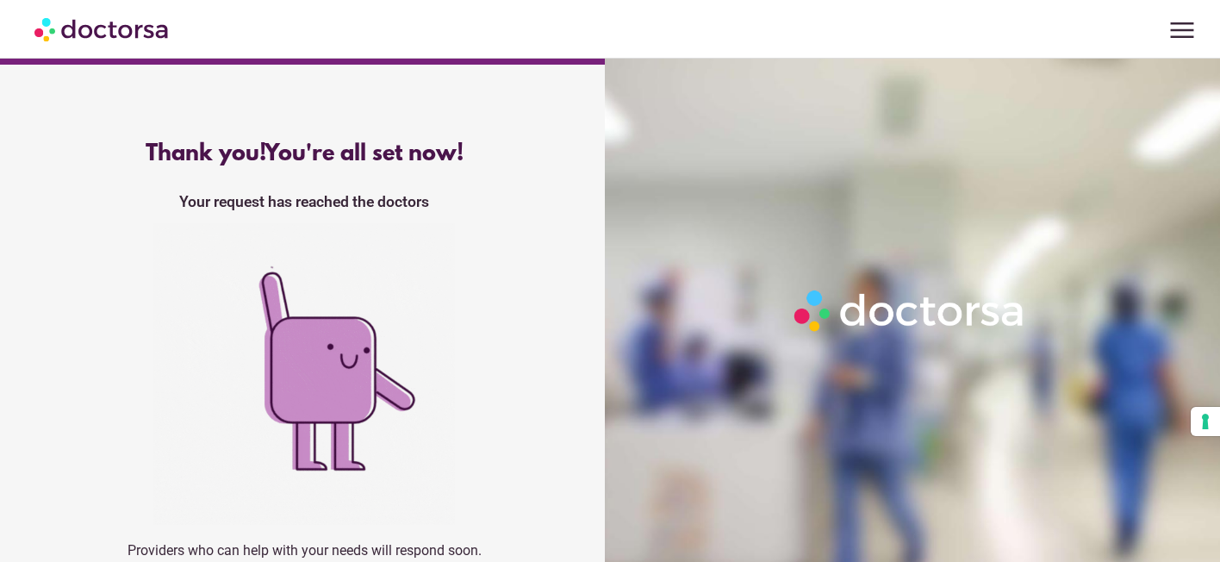
scroll to position [55, 0]
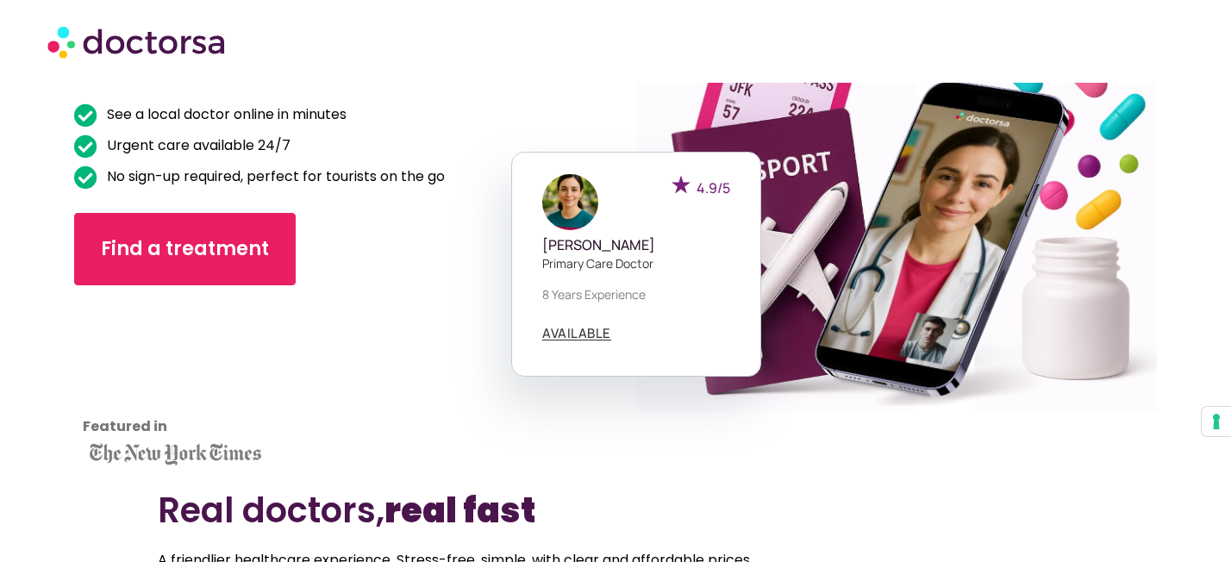
scroll to position [230, 0]
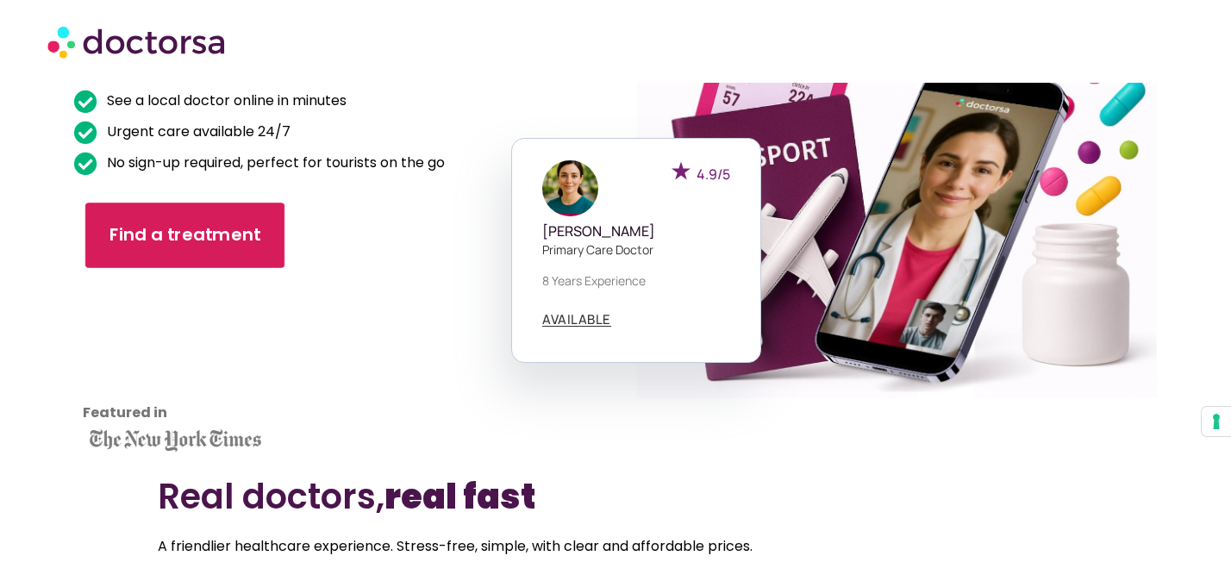
click at [256, 238] on link "Find a treatment" at bounding box center [184, 235] width 199 height 65
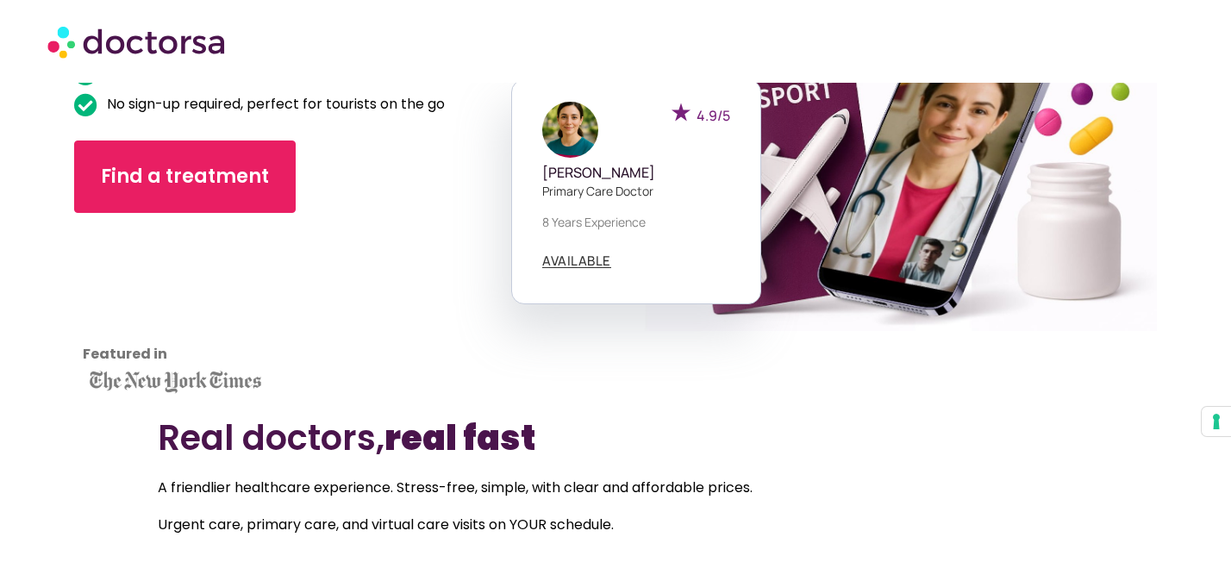
scroll to position [0, 0]
